Goal: Transaction & Acquisition: Book appointment/travel/reservation

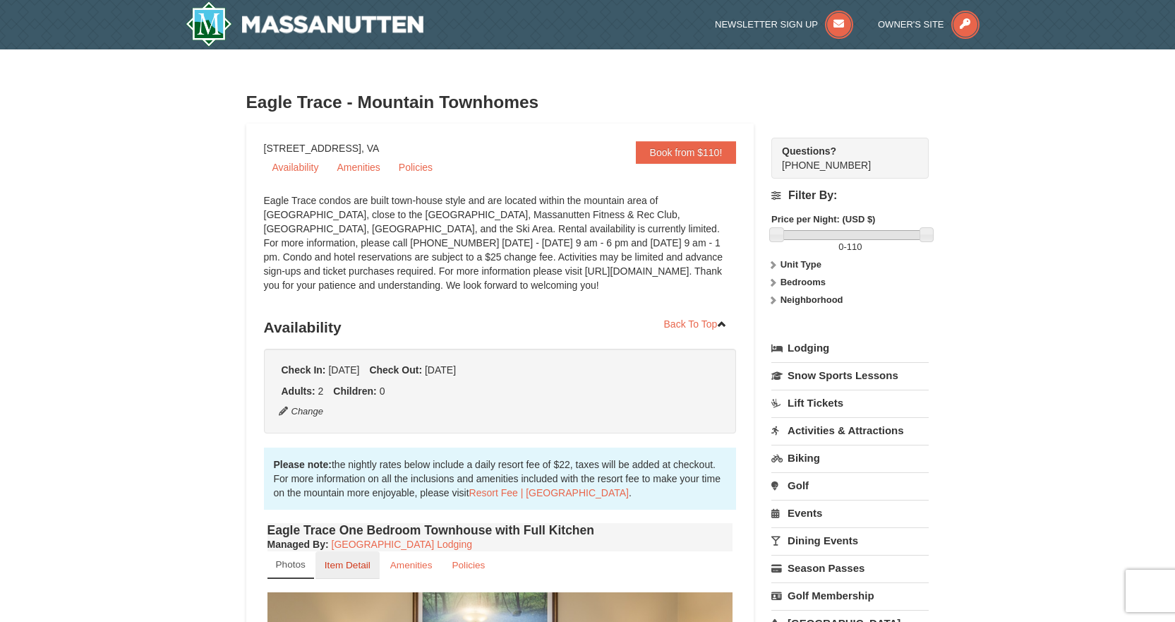
click at [360, 564] on small "Item Detail" at bounding box center [348, 565] width 46 height 11
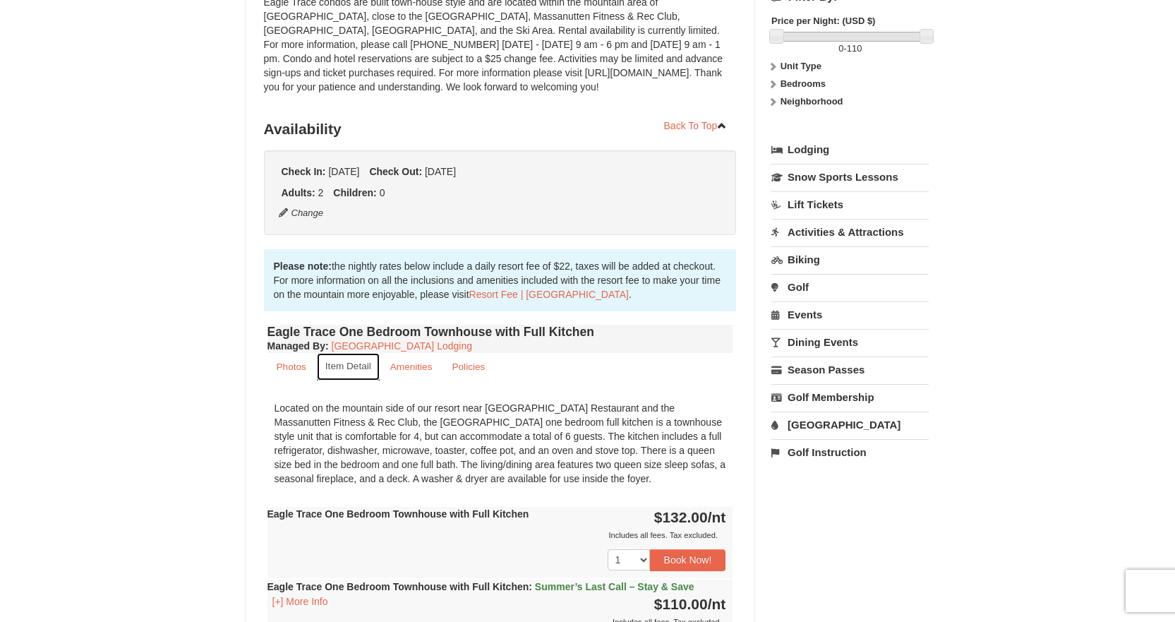
scroll to position [212, 0]
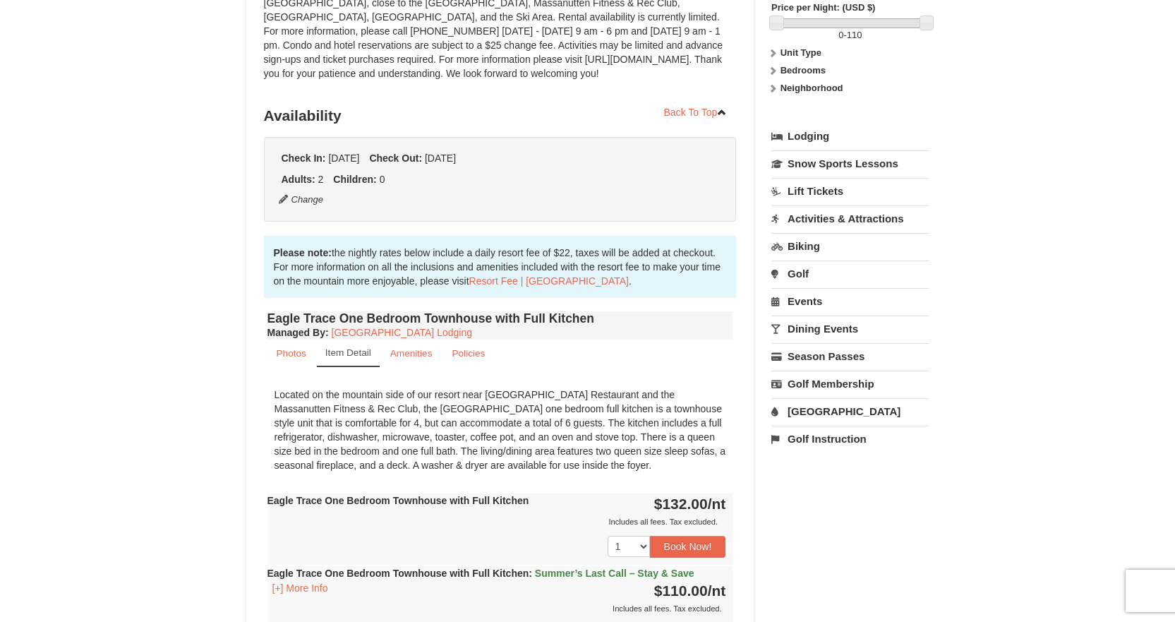
drag, startPoint x: 612, startPoint y: 464, endPoint x: 266, endPoint y: 394, distance: 353.4
click at [266, 394] on div "Eagle Trace One Bedroom Townhouse with Full Kitchen Managed By : Massanutten Re…" at bounding box center [500, 554] width 473 height 493
copy div "Located on the mountain side of our resort near [GEOGRAPHIC_DATA] Restaurant an…"
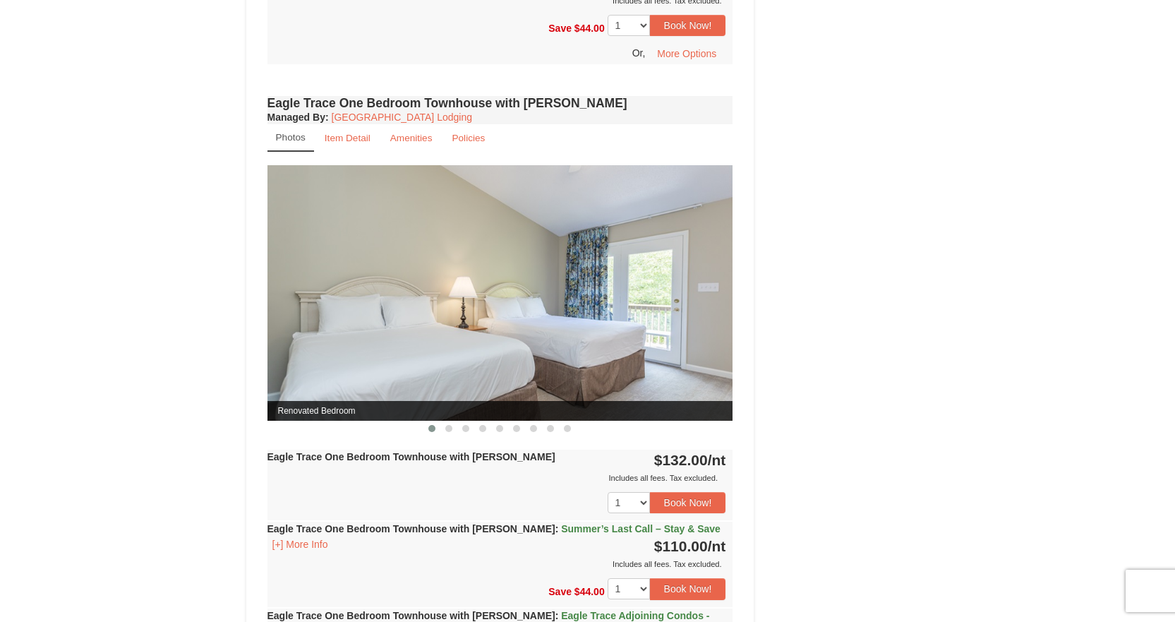
scroll to position [847, 0]
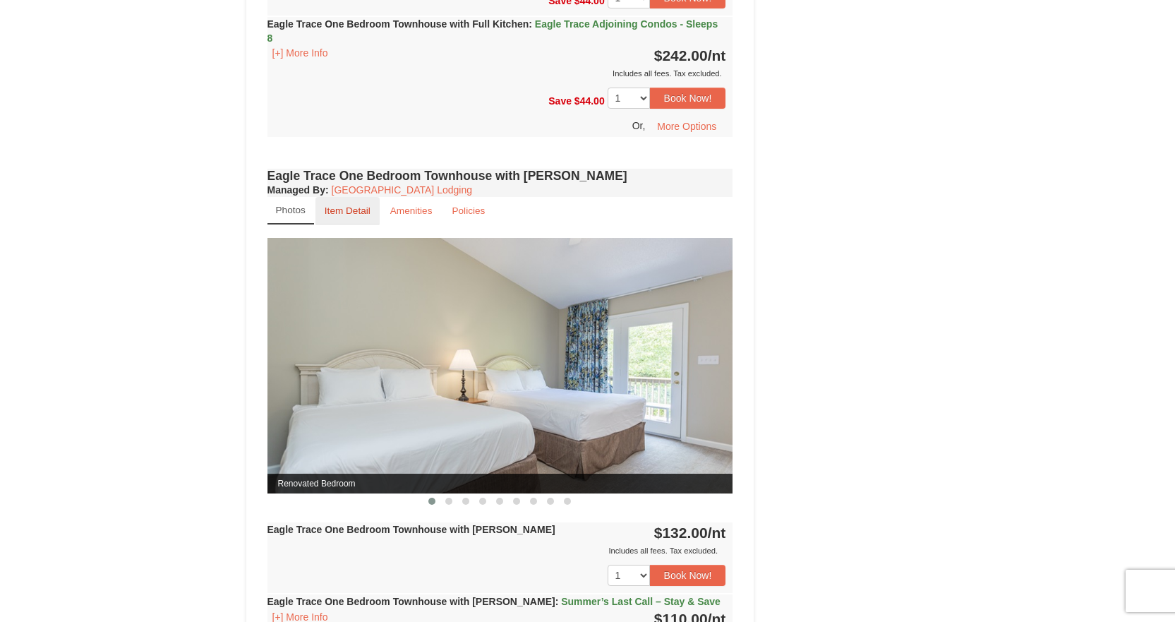
click at [356, 209] on small "Item Detail" at bounding box center [348, 210] width 46 height 11
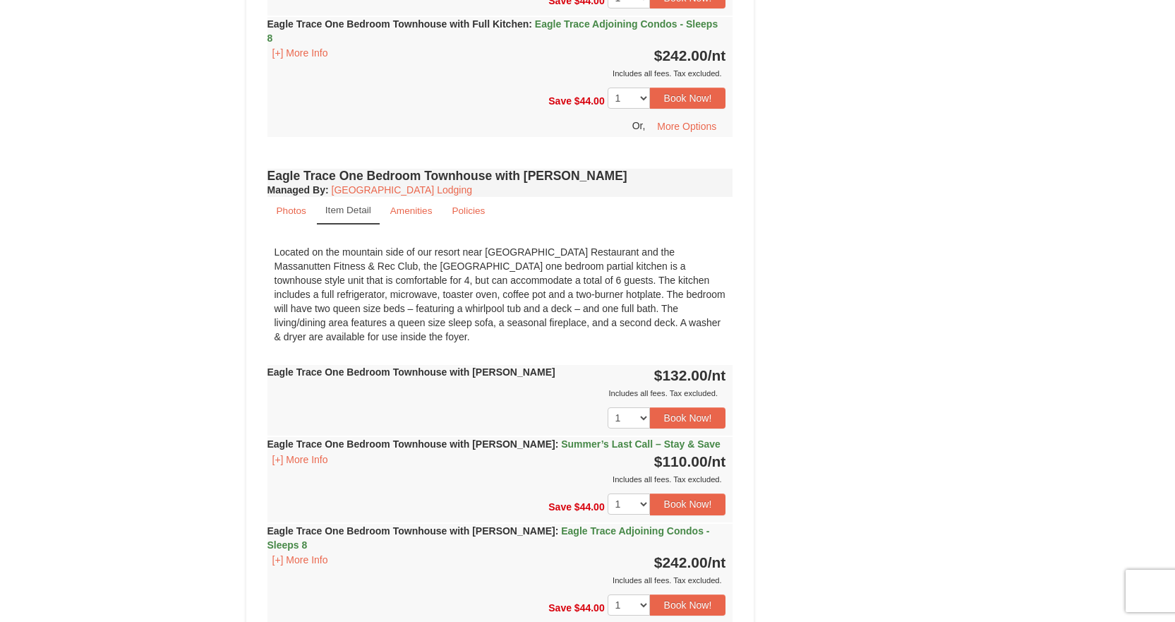
drag, startPoint x: 362, startPoint y: 269, endPoint x: 356, endPoint y: 333, distance: 64.5
click at [356, 333] on div "Located on the mountain side of our resort near [GEOGRAPHIC_DATA] Restaurant an…" at bounding box center [500, 294] width 466 height 113
copy div "the [GEOGRAPHIC_DATA] one bedroom partial kitchen is a townhouse style unit tha…"
click at [878, 130] on div "Book from $110! [STREET_ADDRESS], VA Availability Amenities Policies Eagle Trac…" at bounding box center [587, 123] width 683 height 1692
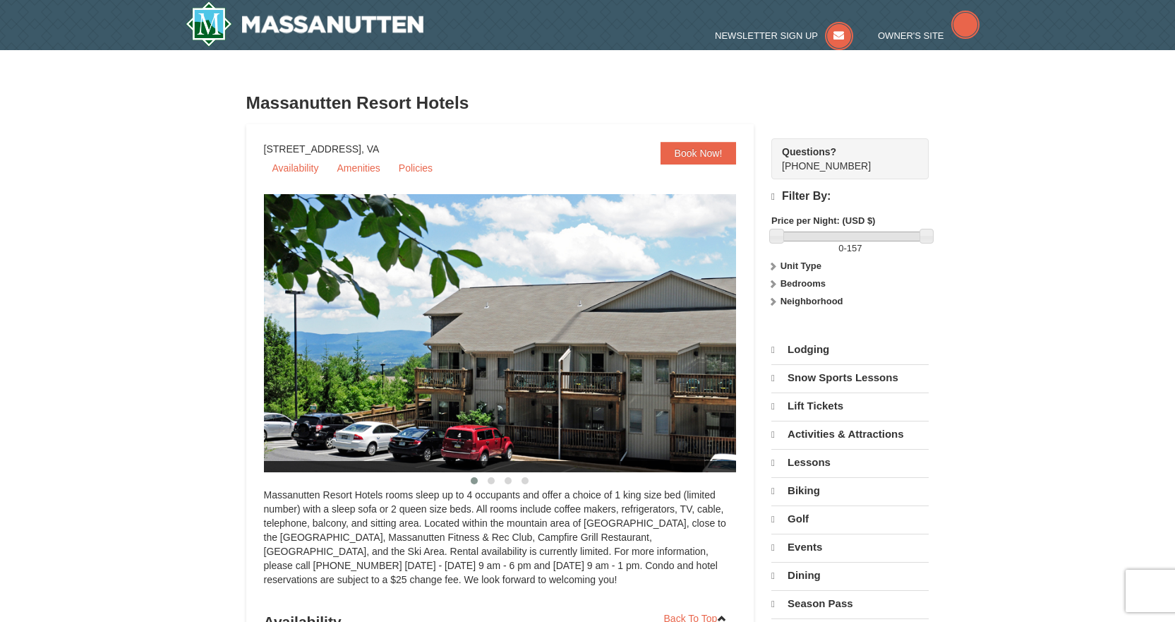
select select "9"
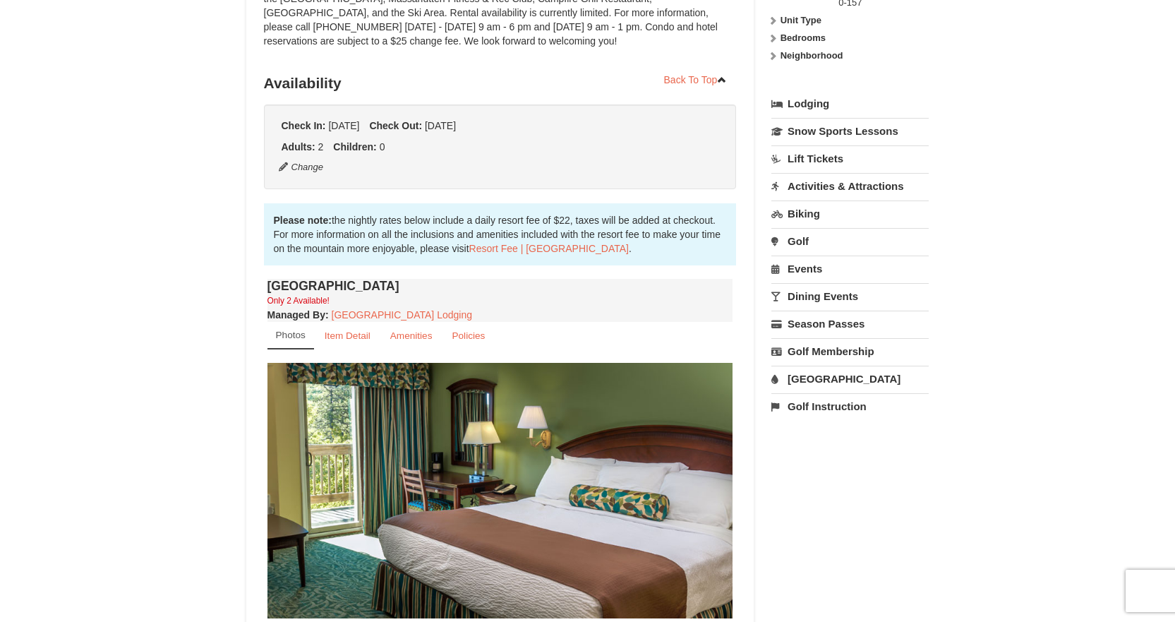
scroll to position [282, 0]
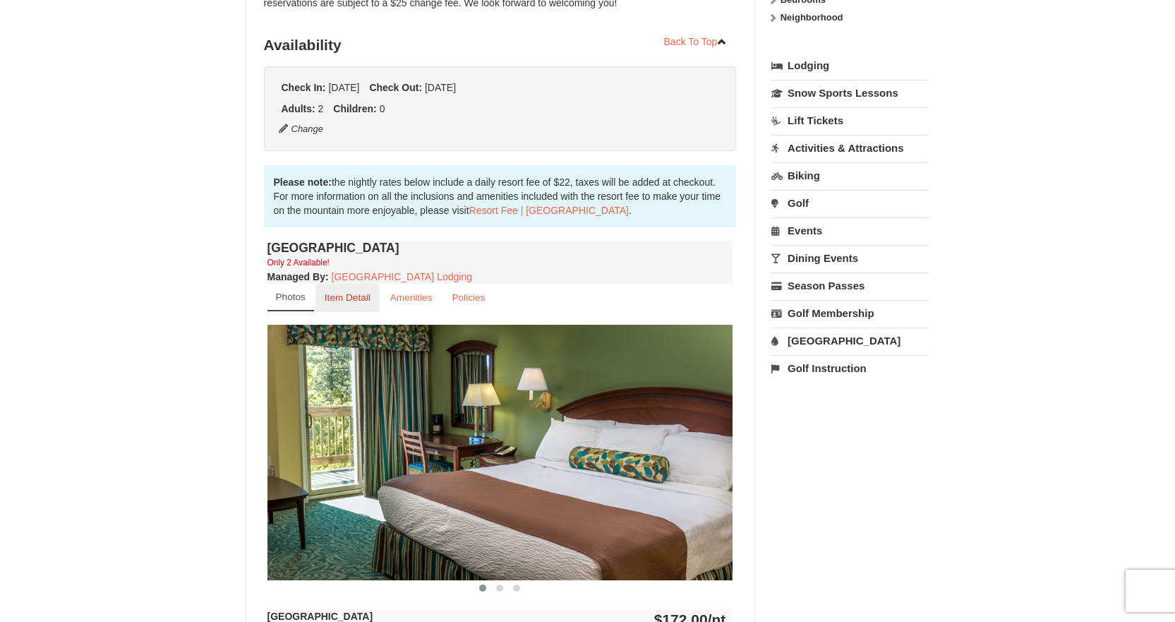
click at [343, 299] on small "Item Detail" at bounding box center [348, 297] width 46 height 11
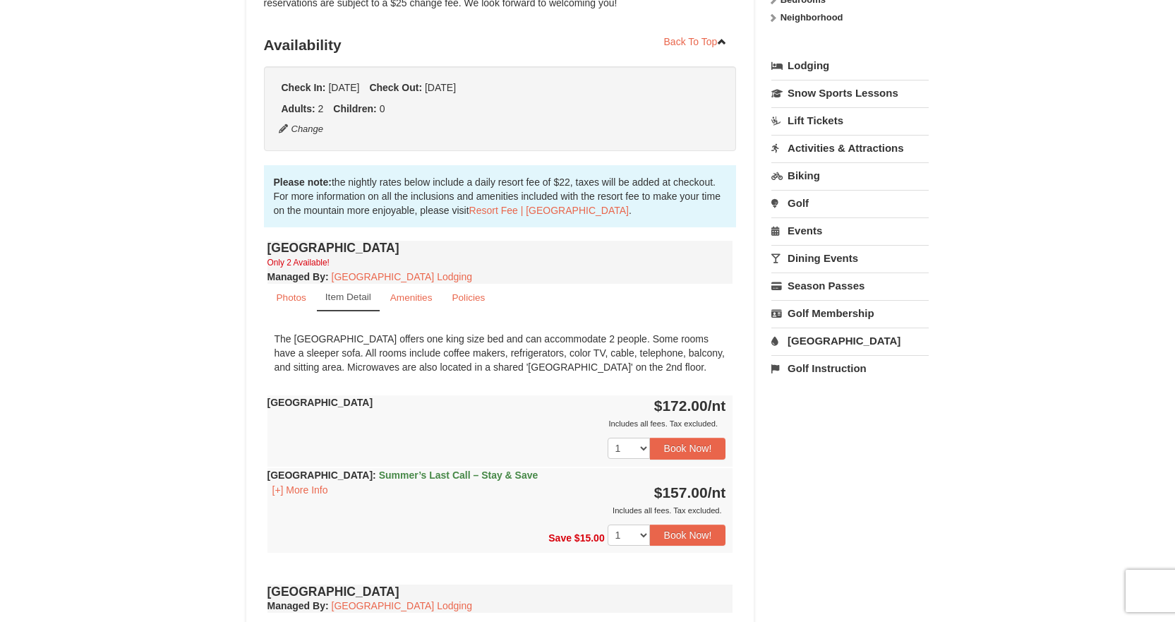
drag, startPoint x: 653, startPoint y: 368, endPoint x: 270, endPoint y: 344, distance: 384.5
click at [270, 344] on div "The King Hotel room offers one king size bed and can accommodate 2 people. Some…" at bounding box center [500, 353] width 466 height 56
copy div "The King Hotel room offers one king size bed and can accommodate 2 people. Some…"
click at [78, 360] on div "× Massanutten Resort Hotels Book from $157! 1822 Resort Drive, Massanutten, VA …" at bounding box center [587, 595] width 1175 height 1656
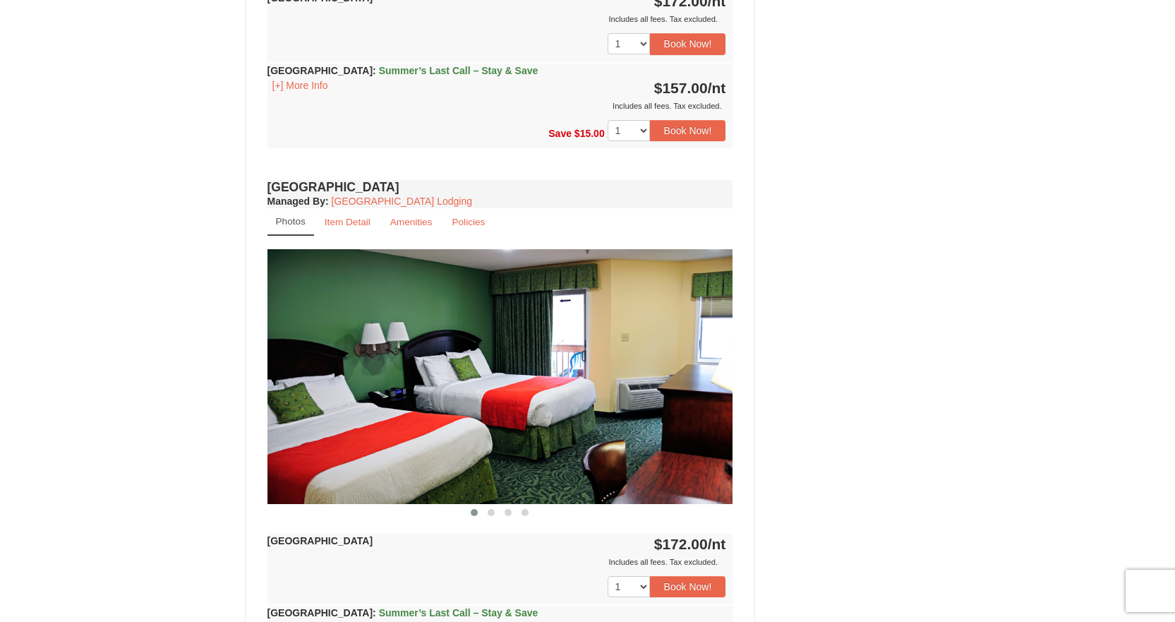
scroll to position [660, 0]
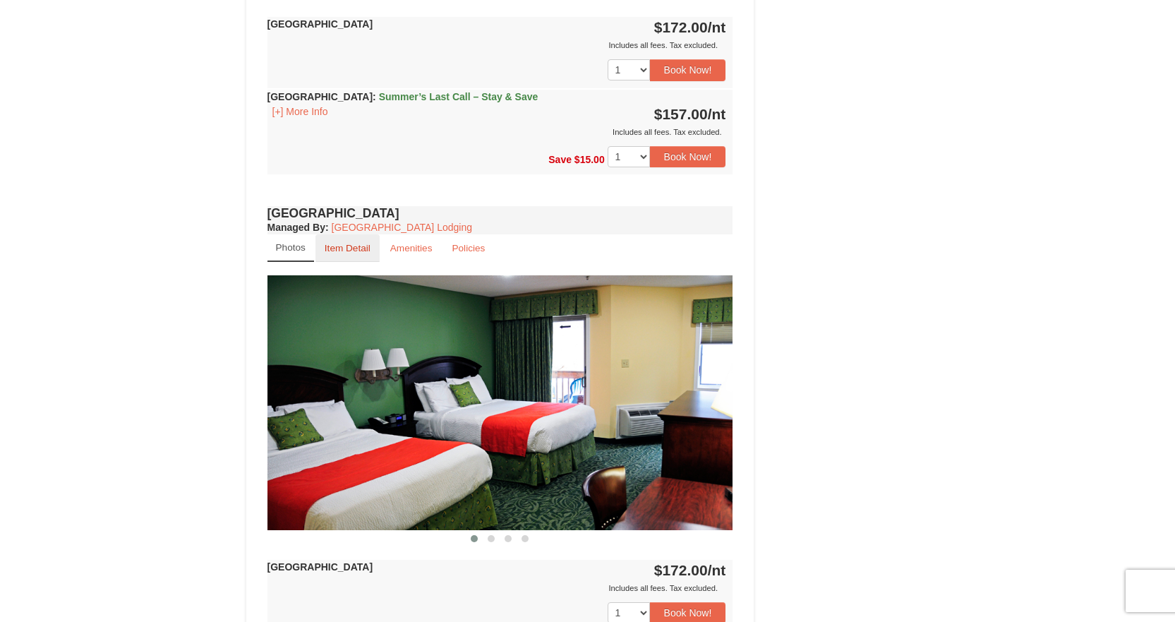
click at [342, 254] on link "Item Detail" at bounding box center [347, 248] width 64 height 28
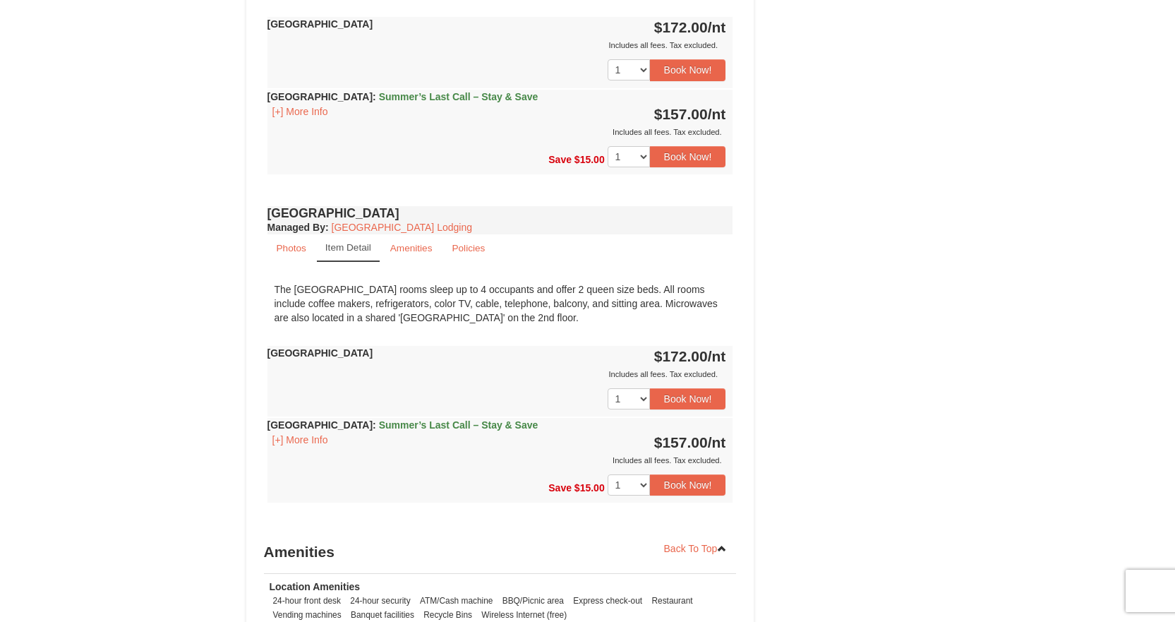
drag, startPoint x: 527, startPoint y: 320, endPoint x: 258, endPoint y: 292, distance: 270.3
click at [258, 292] on div "Book from $157! 1822 Resort Drive, Massanutten, VA Availability Amenities Polic…" at bounding box center [500, 131] width 508 height 1336
copy div "The Queen Hotel rooms sleep up to 4 occupants and offer 2 queen size beds. All …"
click at [831, 244] on div "Book from $157! 1822 Resort Drive, Massanutten, VA Availability Amenities Polic…" at bounding box center [587, 131] width 683 height 1336
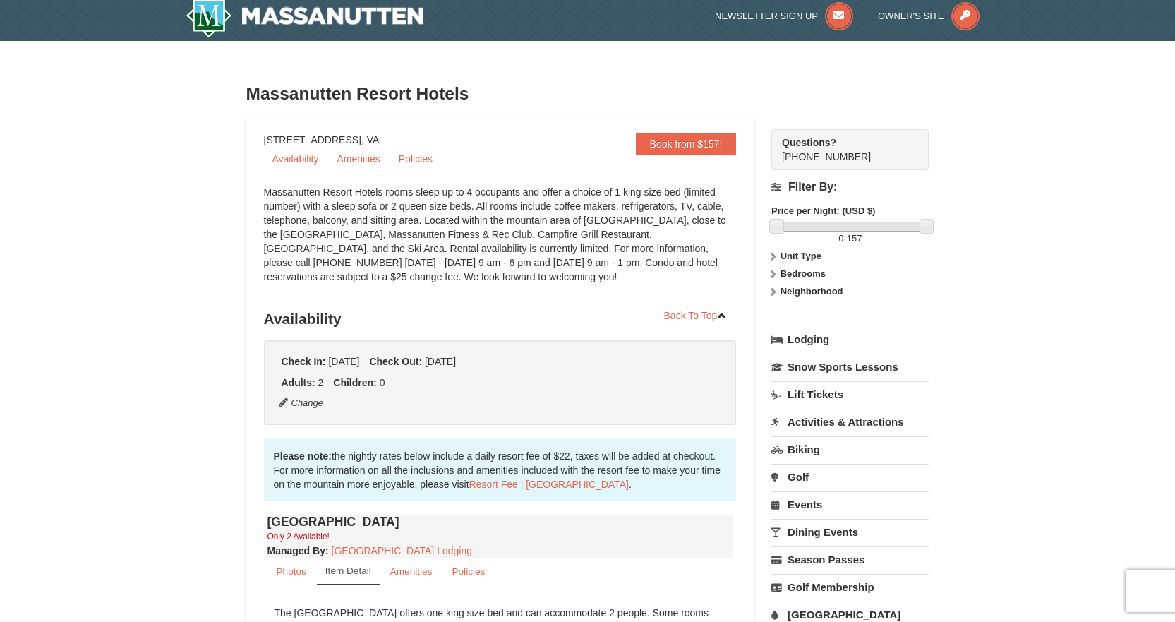
scroll to position [0, 0]
